Goal: Check status: Check status

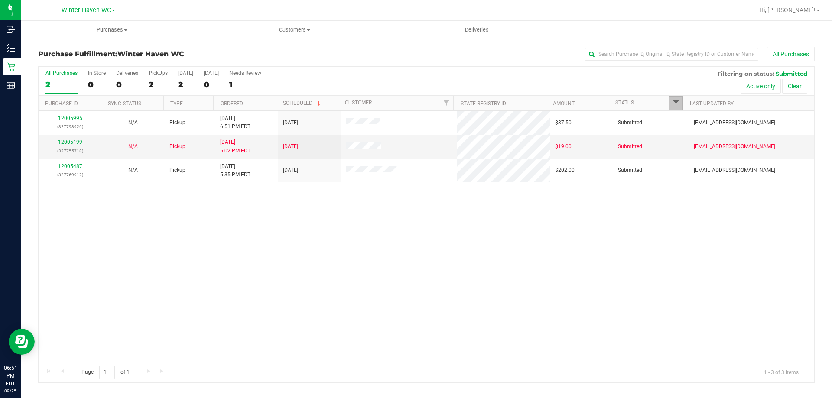
click at [678, 101] on span "Filter" at bounding box center [675, 103] width 7 height 7
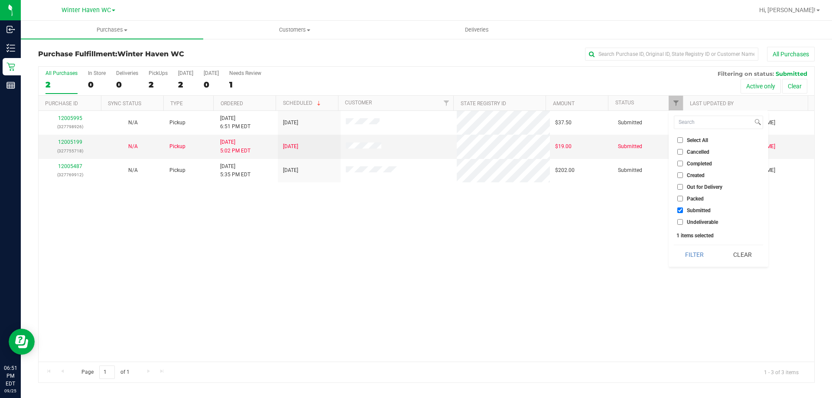
click at [678, 175] on input "Created" at bounding box center [680, 175] width 6 height 6
checkbox input "true"
click at [703, 259] on button "Filter" at bounding box center [695, 254] width 42 height 19
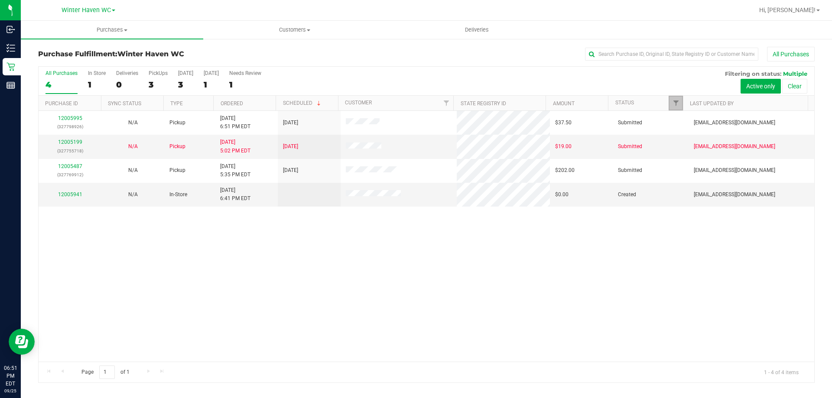
click at [674, 99] on link "Filter" at bounding box center [676, 103] width 14 height 15
click at [342, 231] on div "12005995 (327798926) N/A Pickup [DATE] 6:51 PM EDT 9/26/2025 $37.50 Submitted […" at bounding box center [427, 236] width 776 height 251
click at [674, 104] on span "Filter" at bounding box center [675, 103] width 7 height 7
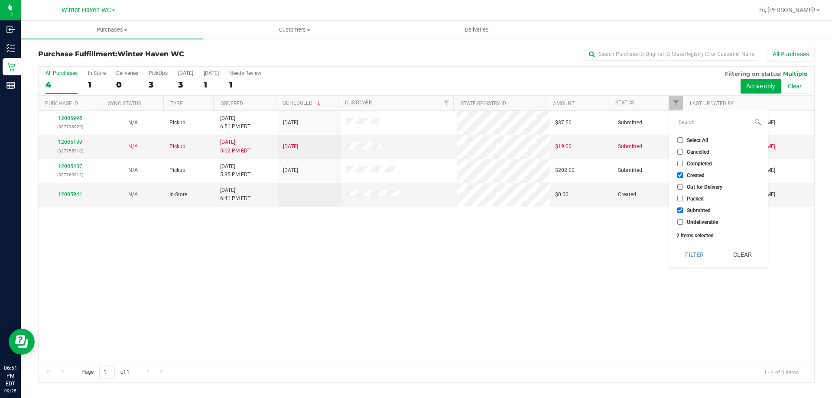
click at [680, 143] on input "Select All" at bounding box center [680, 140] width 6 height 6
checkbox input "true"
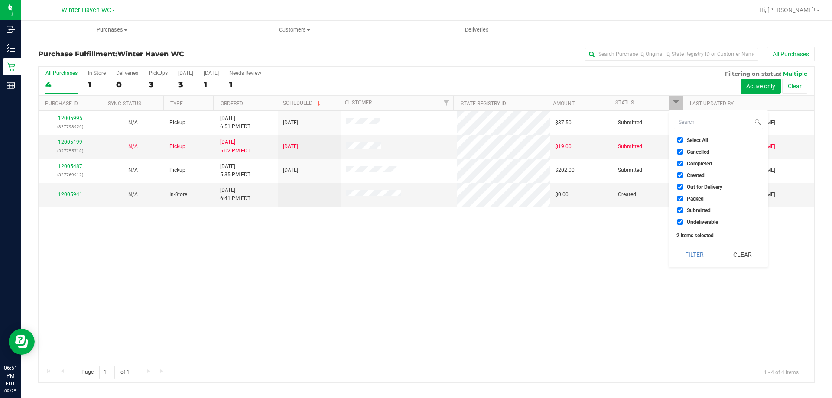
checkbox input "true"
click at [698, 247] on button "Filter" at bounding box center [695, 254] width 42 height 19
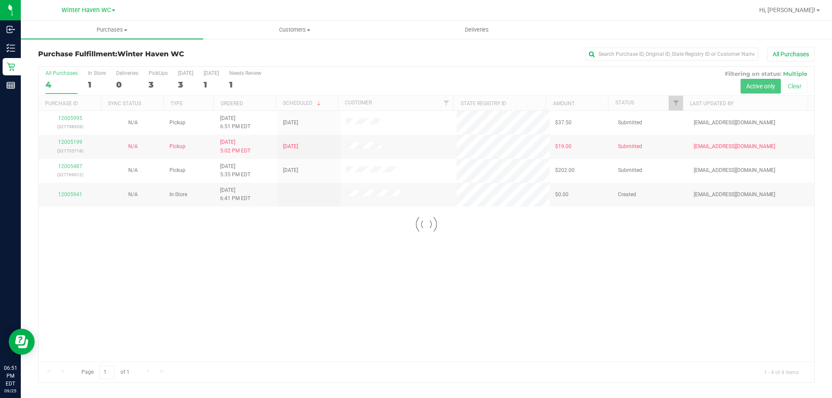
click at [678, 103] on div at bounding box center [427, 225] width 776 height 316
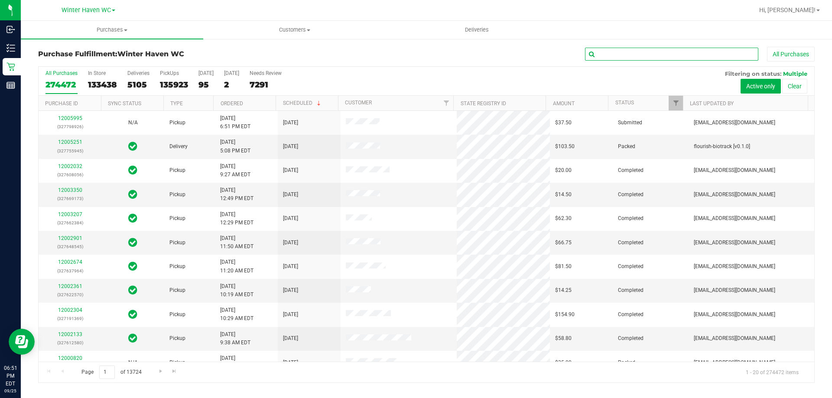
click at [685, 54] on input "text" at bounding box center [671, 54] width 173 height 13
type input "[PERSON_NAME]"
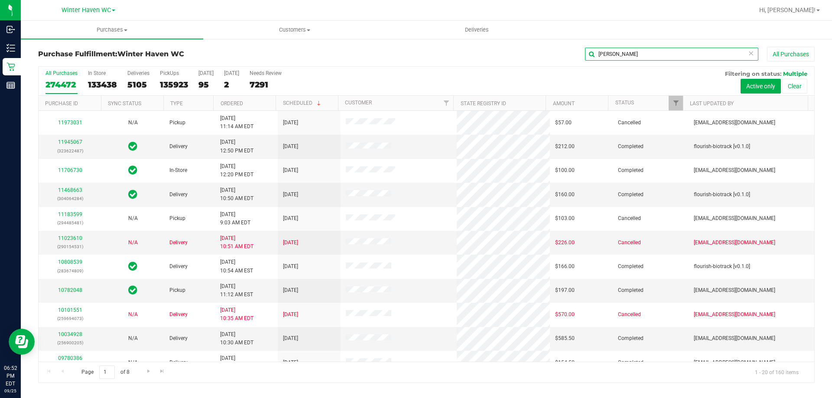
drag, startPoint x: 578, startPoint y: 55, endPoint x: 551, endPoint y: 55, distance: 26.9
click at [551, 55] on div "[PERSON_NAME] All Purchases" at bounding box center [556, 54] width 518 height 15
